Goal: Find specific page/section: Find specific page/section

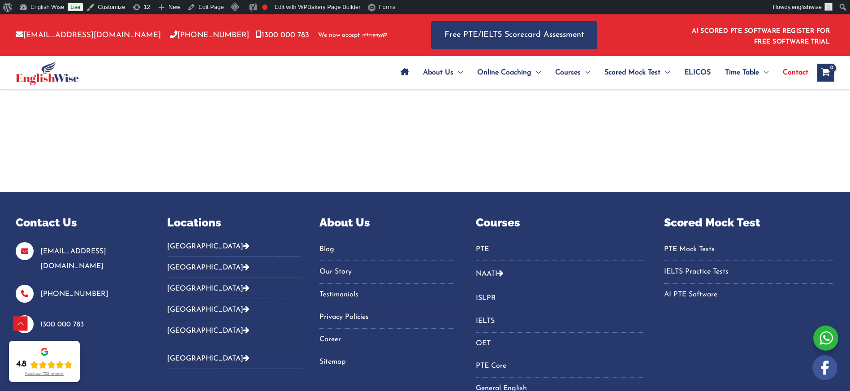
scroll to position [2102, 0]
click at [195, 242] on button "[GEOGRAPHIC_DATA]" at bounding box center [234, 249] width 134 height 15
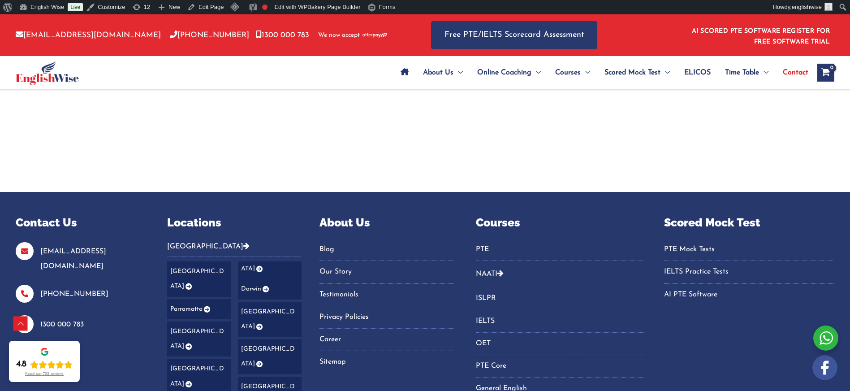
click at [243, 242] on icon "Footer Widget 2" at bounding box center [246, 245] width 6 height 7
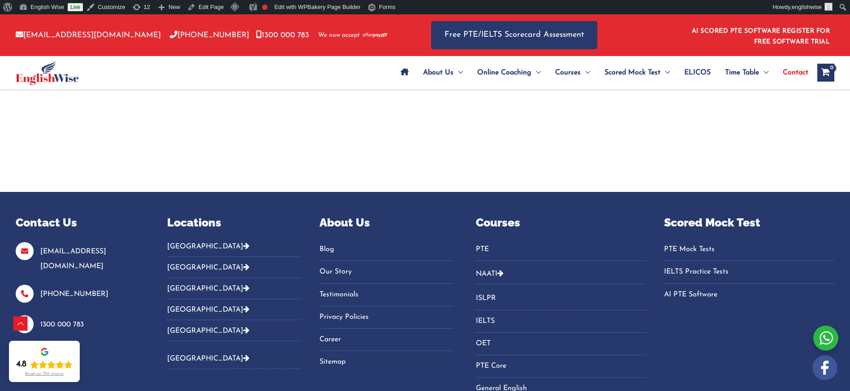
click at [243, 263] on icon "Footer Widget 2" at bounding box center [246, 266] width 6 height 7
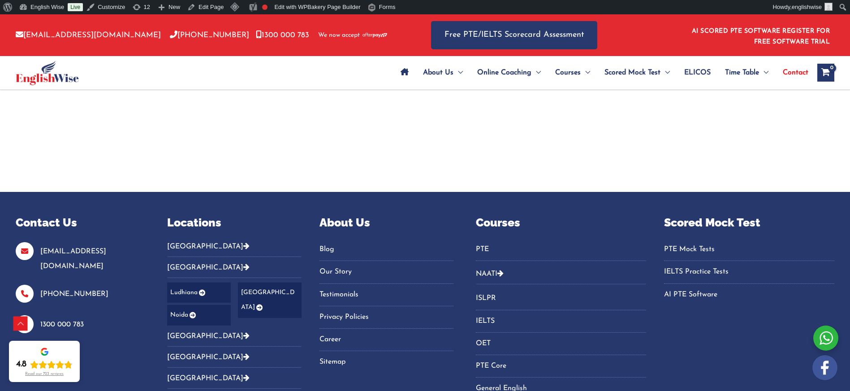
click at [243, 332] on icon "Footer Widget 2" at bounding box center [246, 335] width 6 height 7
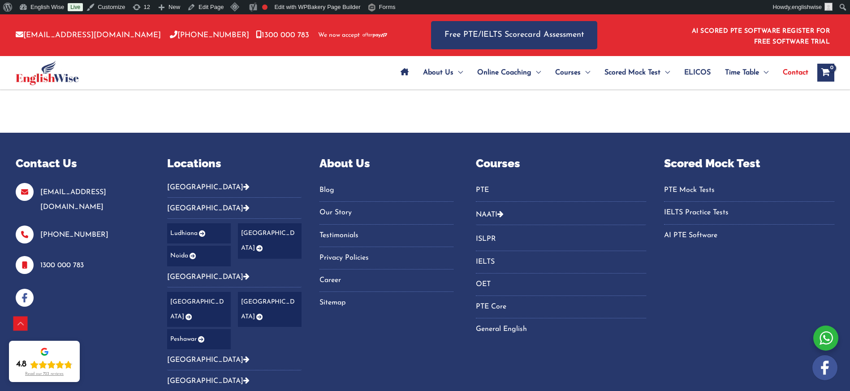
scroll to position [2208, 0]
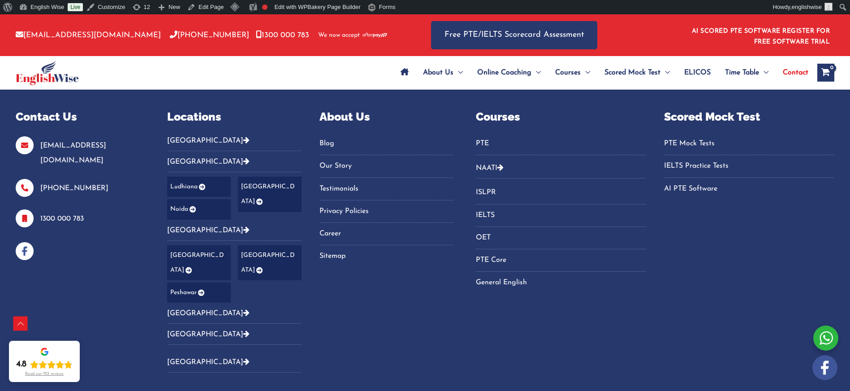
click at [243, 157] on icon "Footer Widget 2" at bounding box center [246, 160] width 6 height 7
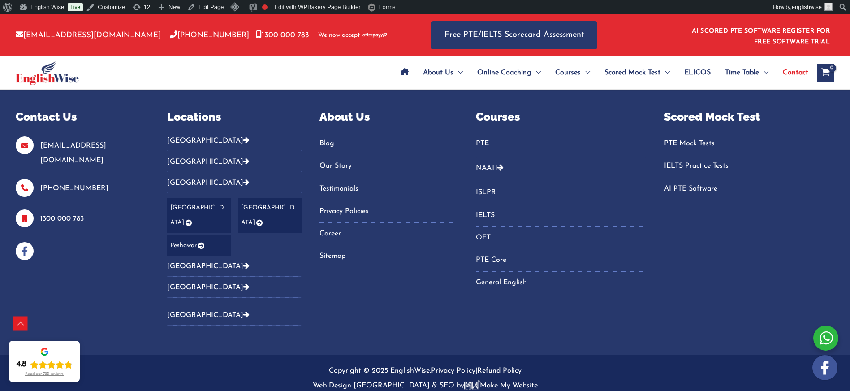
scroll to position [2178, 0]
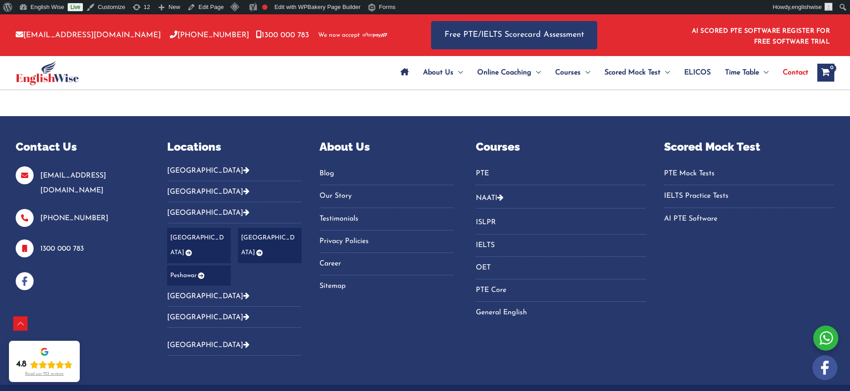
click at [243, 208] on icon "Footer Widget 2" at bounding box center [246, 211] width 6 height 7
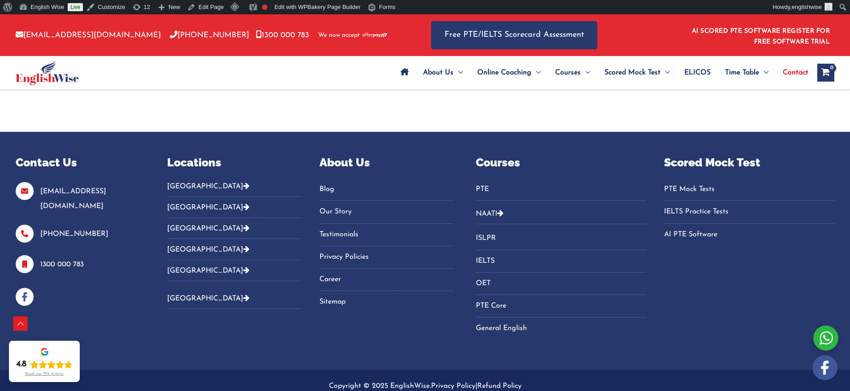
click at [243, 245] on icon "Footer Widget 2" at bounding box center [246, 248] width 6 height 7
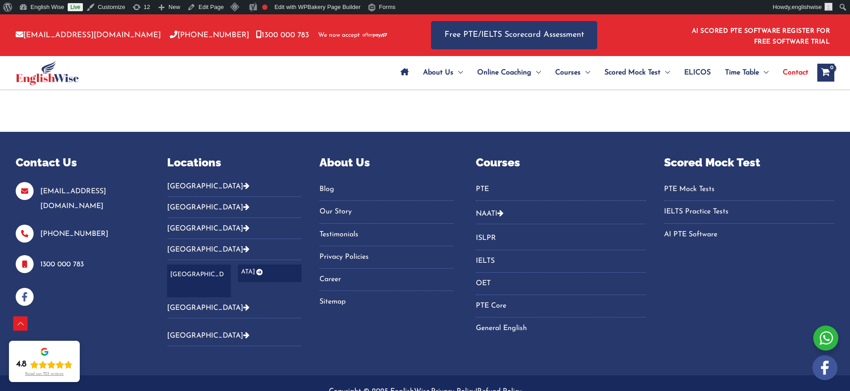
click at [243, 245] on icon "Footer Widget 2" at bounding box center [246, 248] width 6 height 7
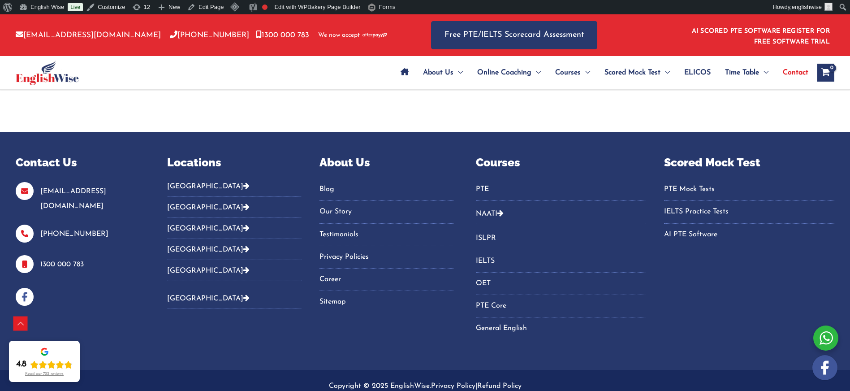
click at [243, 266] on icon "Footer Widget 2" at bounding box center [246, 269] width 6 height 7
click at [191, 295] on link "[GEOGRAPHIC_DATA]" at bounding box center [208, 298] width 82 height 7
click at [243, 294] on icon "Footer Widget 2" at bounding box center [246, 297] width 6 height 7
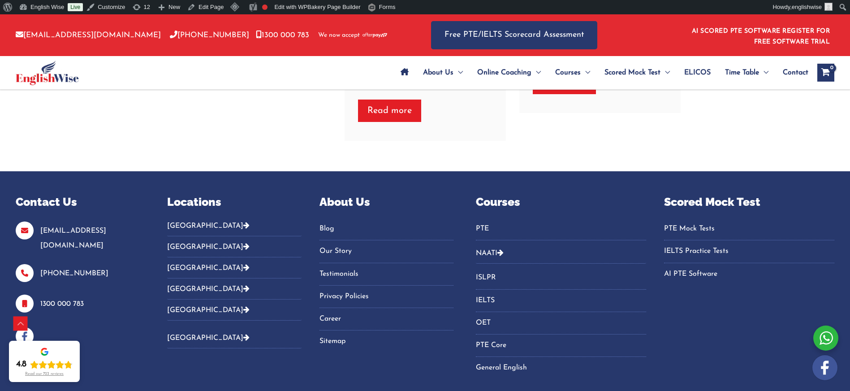
scroll to position [4505, 0]
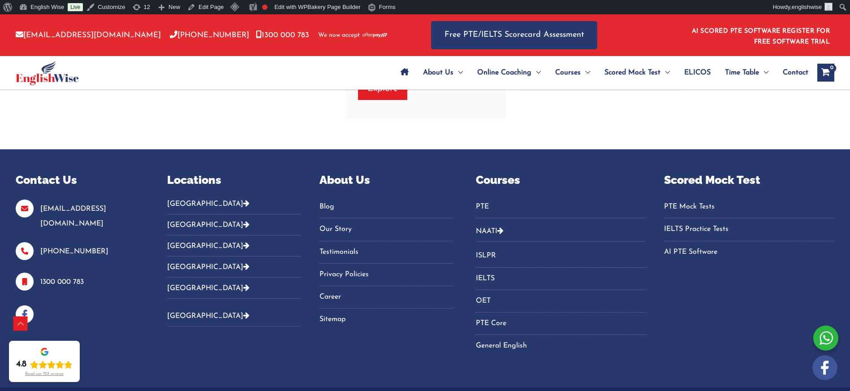
click at [243, 311] on icon "Footer Widget 2" at bounding box center [246, 314] width 6 height 7
